Goal: Use online tool/utility: Utilize a website feature to perform a specific function

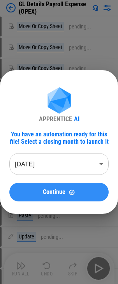
click at [65, 192] on span "Continue" at bounding box center [54, 192] width 23 height 6
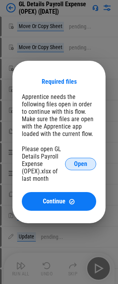
click at [85, 163] on span "Open" at bounding box center [80, 164] width 13 height 6
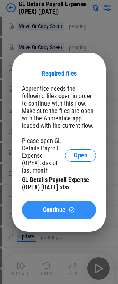
click at [59, 210] on span "Continue" at bounding box center [54, 210] width 23 height 6
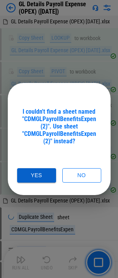
click at [41, 174] on button "Yes" at bounding box center [36, 175] width 39 height 14
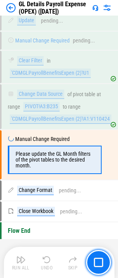
scroll to position [851, 0]
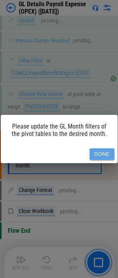
click at [105, 155] on button "Done" at bounding box center [102, 155] width 25 height 12
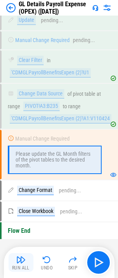
click at [21, 260] on img "button" at bounding box center [20, 259] width 9 height 9
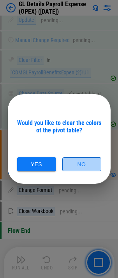
click at [78, 164] on button "No" at bounding box center [81, 165] width 39 height 14
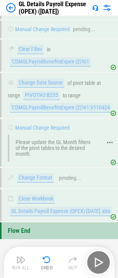
scroll to position [863, 0]
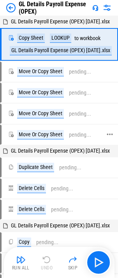
drag, startPoint x: 17, startPoint y: 260, endPoint x: 26, endPoint y: 148, distance: 112.3
click at [17, 260] on img "button" at bounding box center [20, 259] width 9 height 9
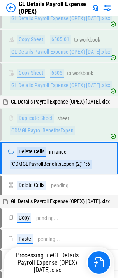
scroll to position [134, 0]
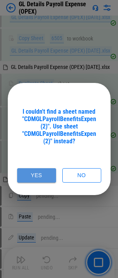
click at [35, 175] on button "Yes" at bounding box center [36, 175] width 39 height 14
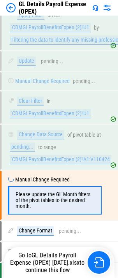
scroll to position [851, 0]
